Goal: Check status: Check status

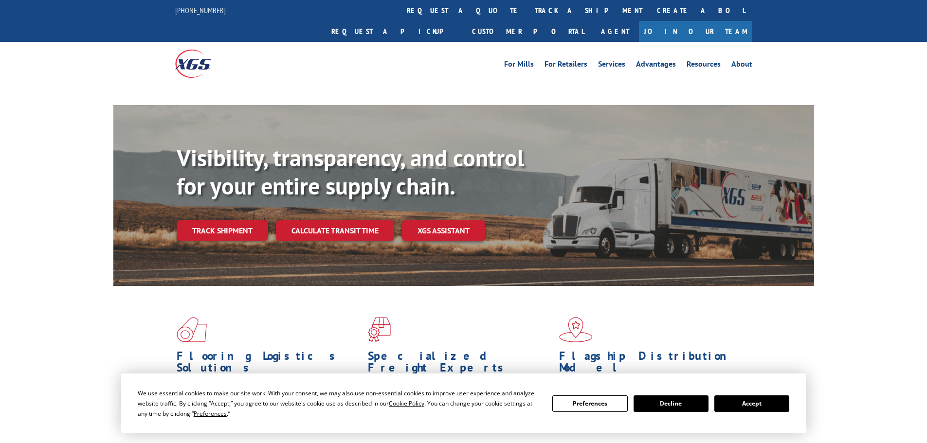
click at [235, 220] on link "Track shipment" at bounding box center [222, 230] width 91 height 20
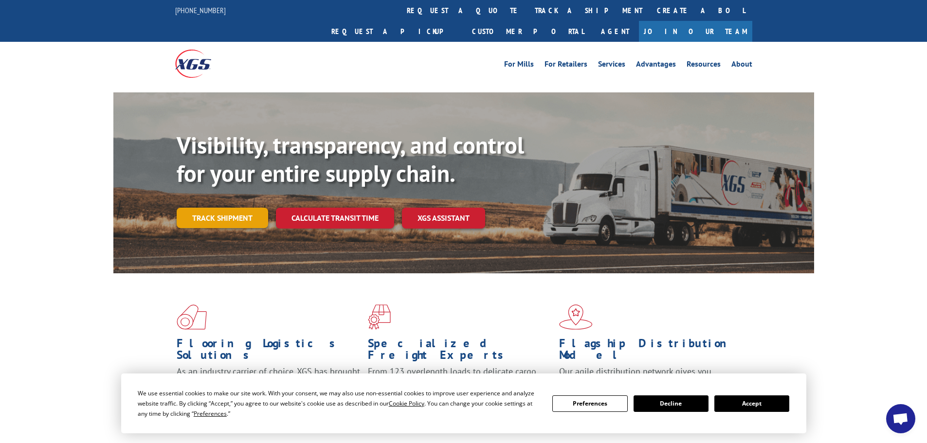
click at [227, 208] on link "Track shipment" at bounding box center [222, 218] width 91 height 20
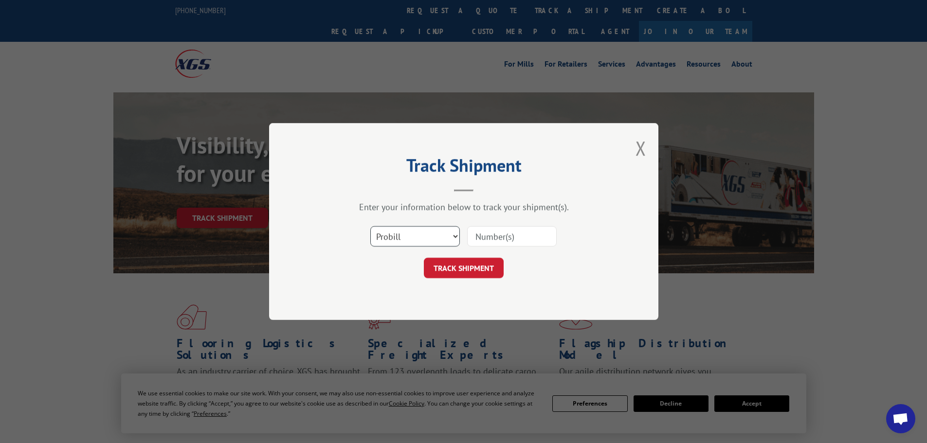
click at [432, 232] on select "Select category... Probill BOL PO" at bounding box center [415, 236] width 90 height 20
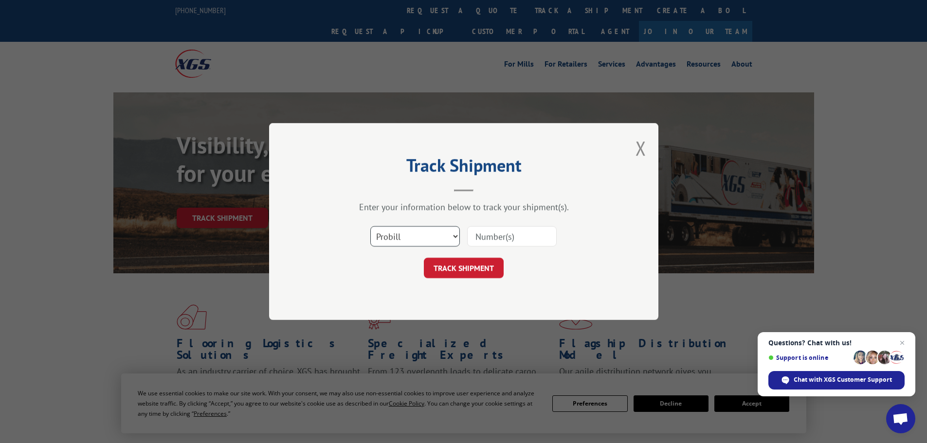
select select "bol"
click at [370, 226] on select "Select category... Probill BOL PO" at bounding box center [415, 236] width 90 height 20
click at [492, 236] on input at bounding box center [512, 236] width 90 height 20
paste input "447912"
type input "447912"
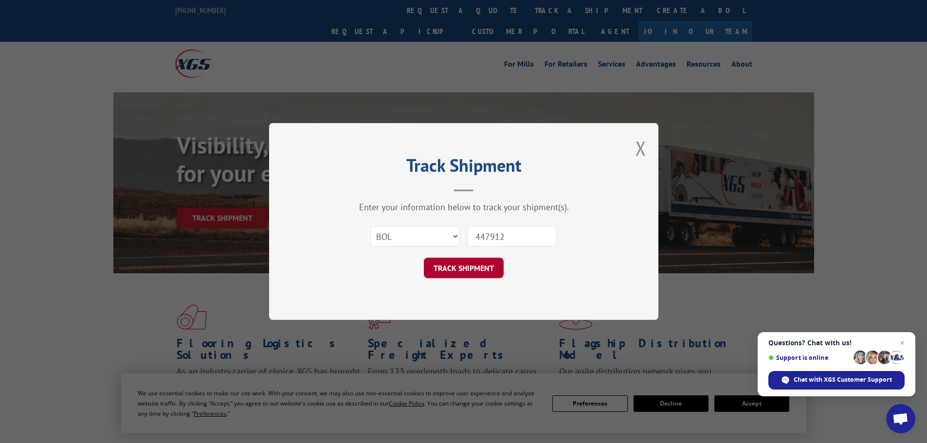
click at [428, 263] on button "TRACK SHIPMENT" at bounding box center [464, 268] width 80 height 20
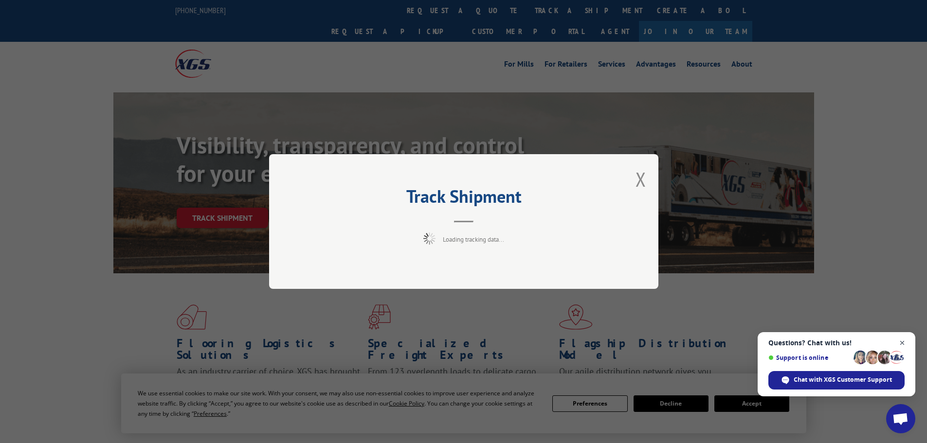
click at [903, 343] on span "Close chat" at bounding box center [902, 343] width 12 height 12
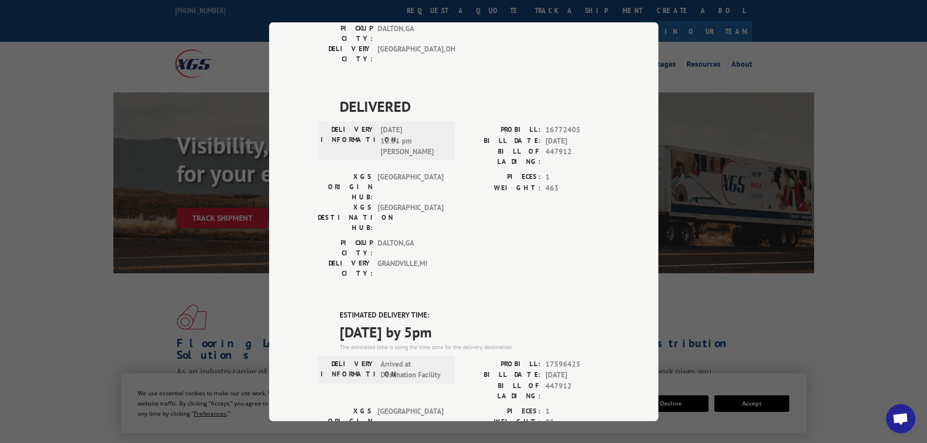
scroll to position [438, 0]
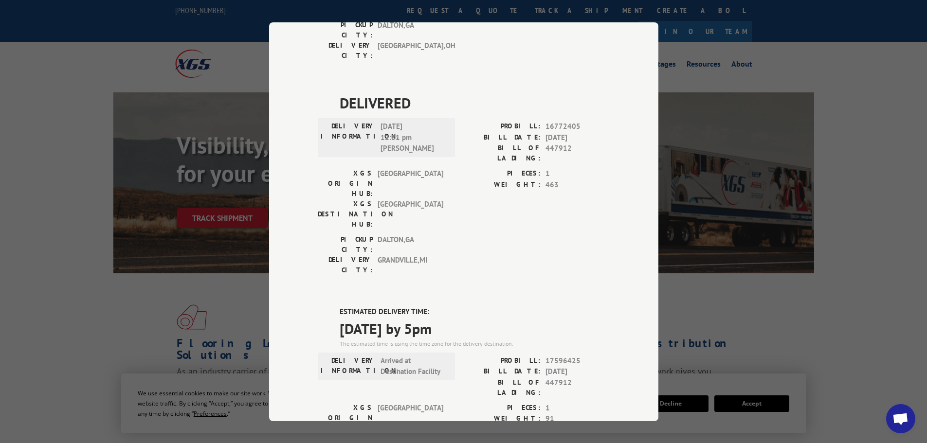
click at [751, 291] on div "Track Shipment DELIVERED DELIVERY INFORMATION: PROBILL: 9272942 BILL DATE: [DAT…" at bounding box center [463, 221] width 927 height 443
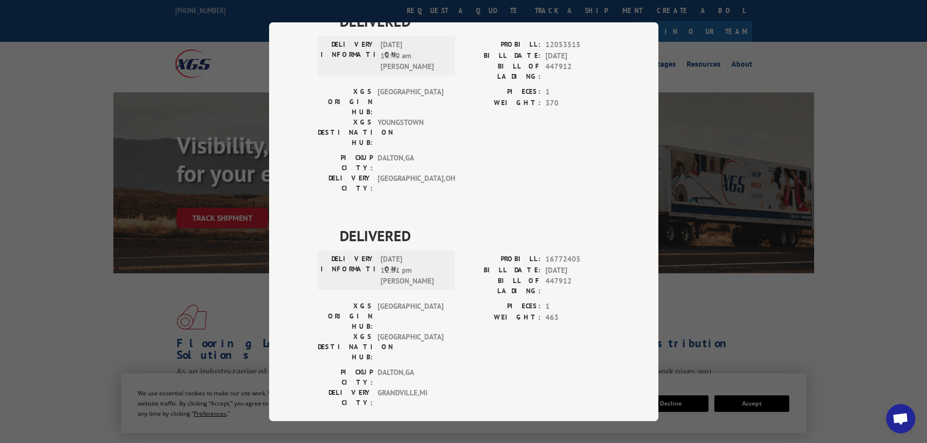
scroll to position [292, 0]
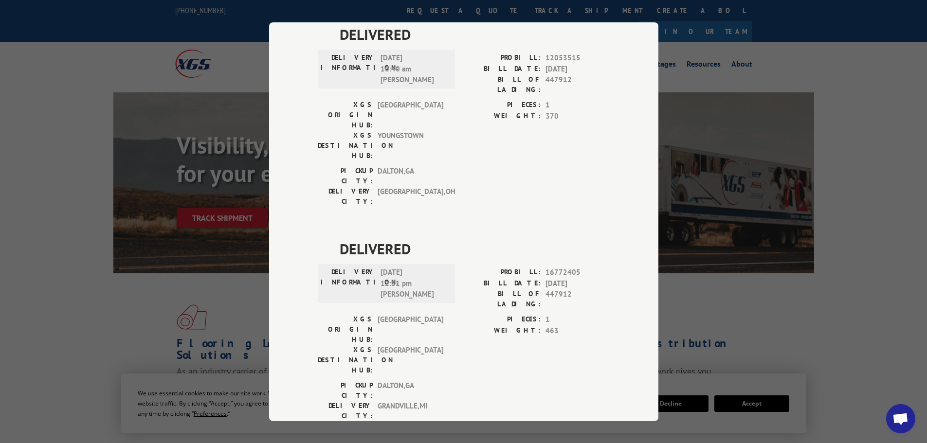
drag, startPoint x: 182, startPoint y: 296, endPoint x: 140, endPoint y: 270, distance: 50.0
click at [182, 296] on div "Track Shipment DELIVERED DELIVERY INFORMATION: PROBILL: 9272942 BILL DATE: [DAT…" at bounding box center [463, 221] width 927 height 443
